Goal: Navigation & Orientation: Find specific page/section

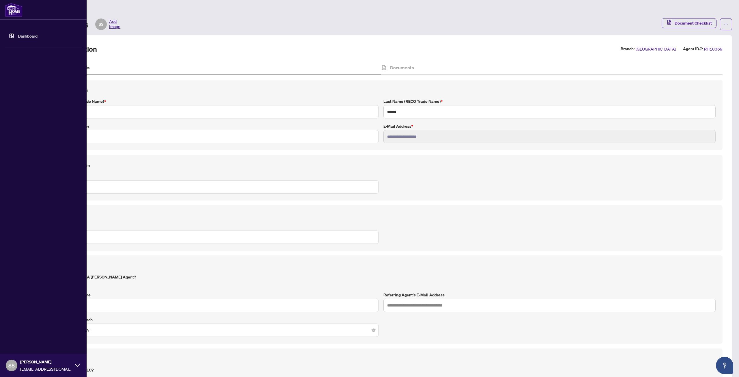
click at [26, 35] on link "Dashboard" at bounding box center [28, 35] width 20 height 5
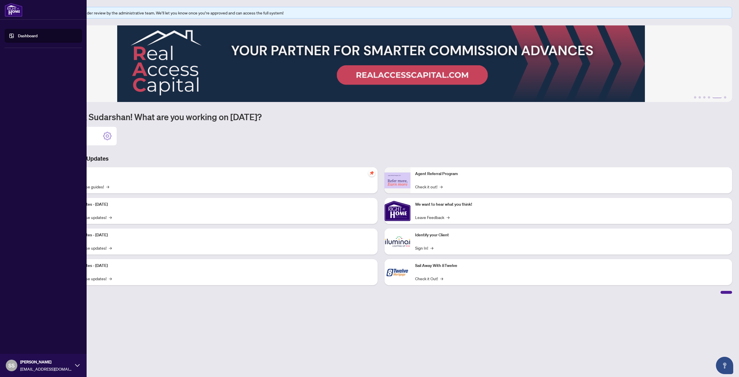
click at [17, 14] on img at bounding box center [14, 10] width 18 height 14
click at [22, 38] on link "Dashboard" at bounding box center [28, 35] width 20 height 5
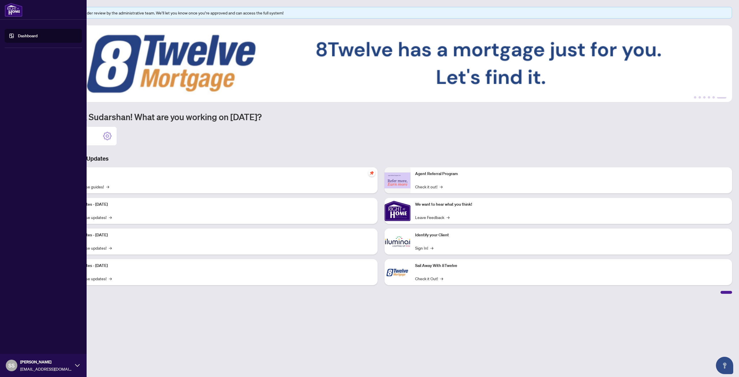
click at [78, 366] on icon at bounding box center [77, 365] width 5 height 5
click at [27, 332] on span "Logout" at bounding box center [23, 330] width 13 height 9
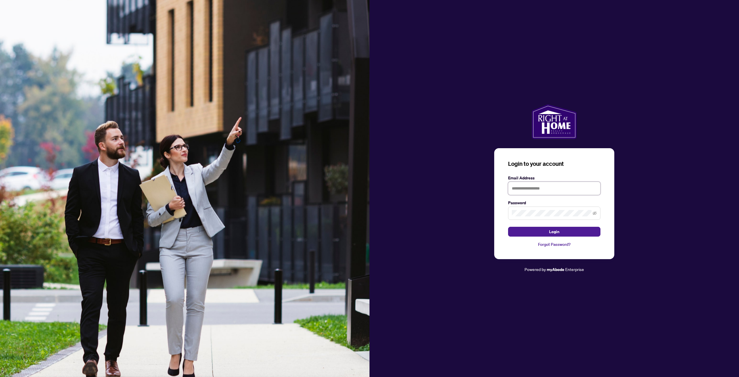
click at [518, 188] on input "text" at bounding box center [554, 188] width 92 height 13
type input "**********"
click at [508, 227] on button "Login" at bounding box center [554, 232] width 92 height 10
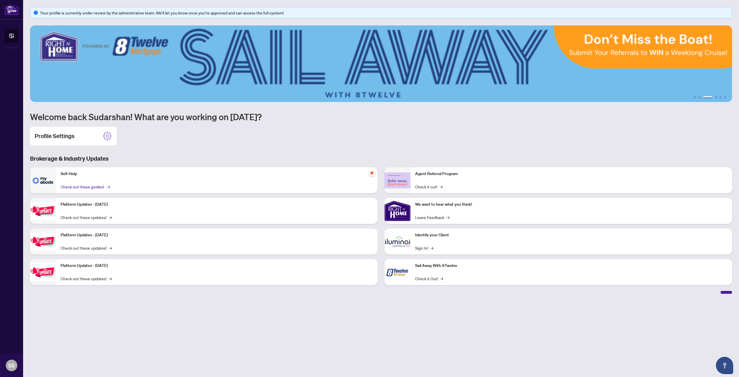
click at [74, 184] on link "Check out these guides! →" at bounding box center [85, 186] width 48 height 6
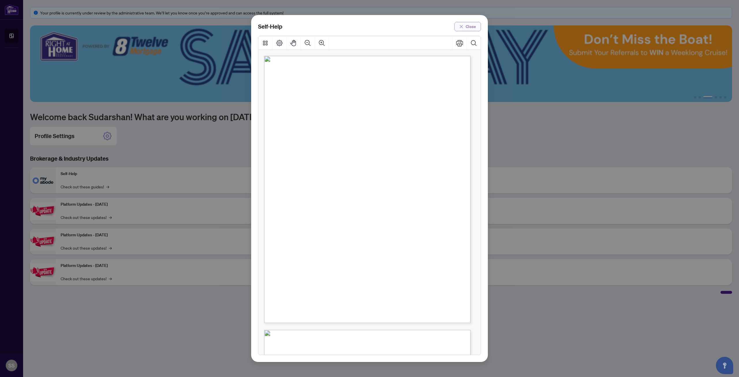
click at [466, 24] on span "Close" at bounding box center [470, 26] width 10 height 9
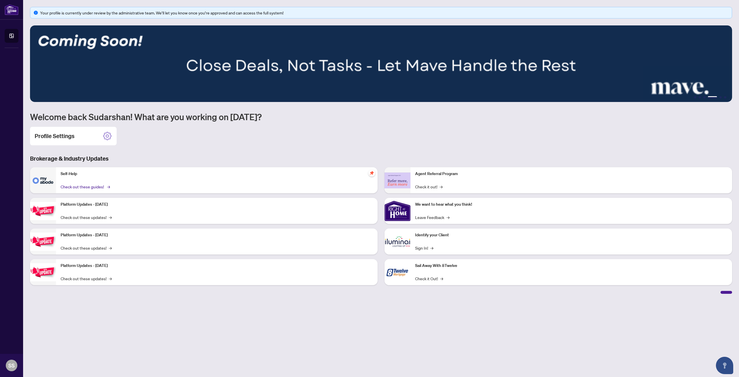
click at [85, 187] on link "Check out these guides! →" at bounding box center [85, 186] width 48 height 6
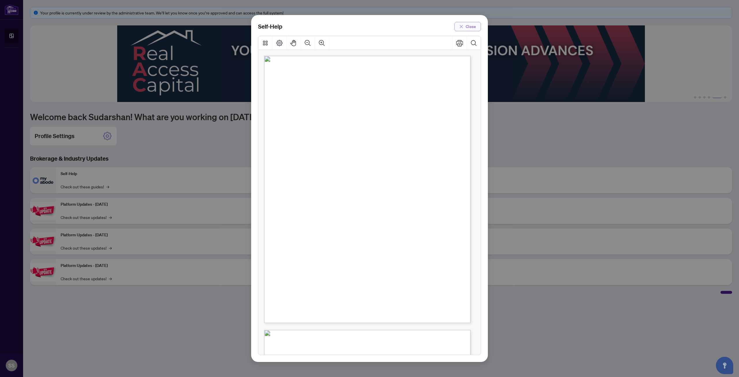
click at [464, 23] on button "Close" at bounding box center [467, 26] width 27 height 9
